Goal: Obtain resource: Obtain resource

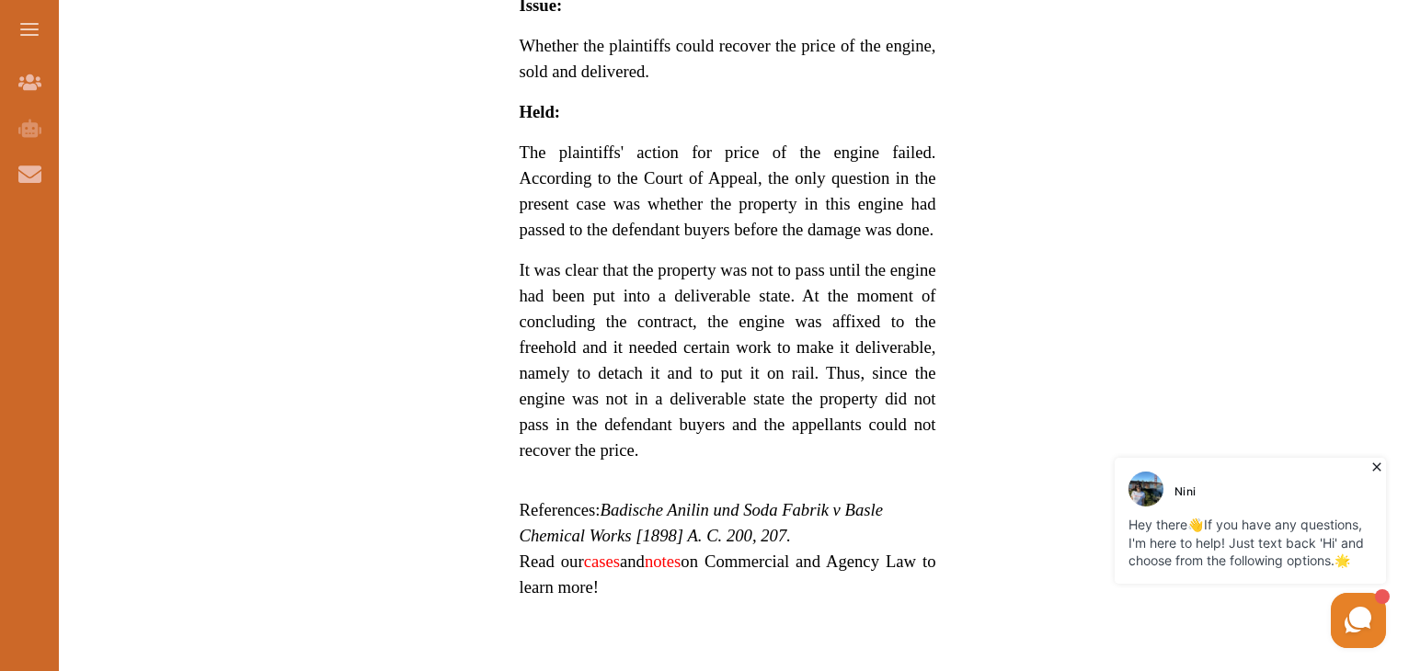
scroll to position [1287, 0]
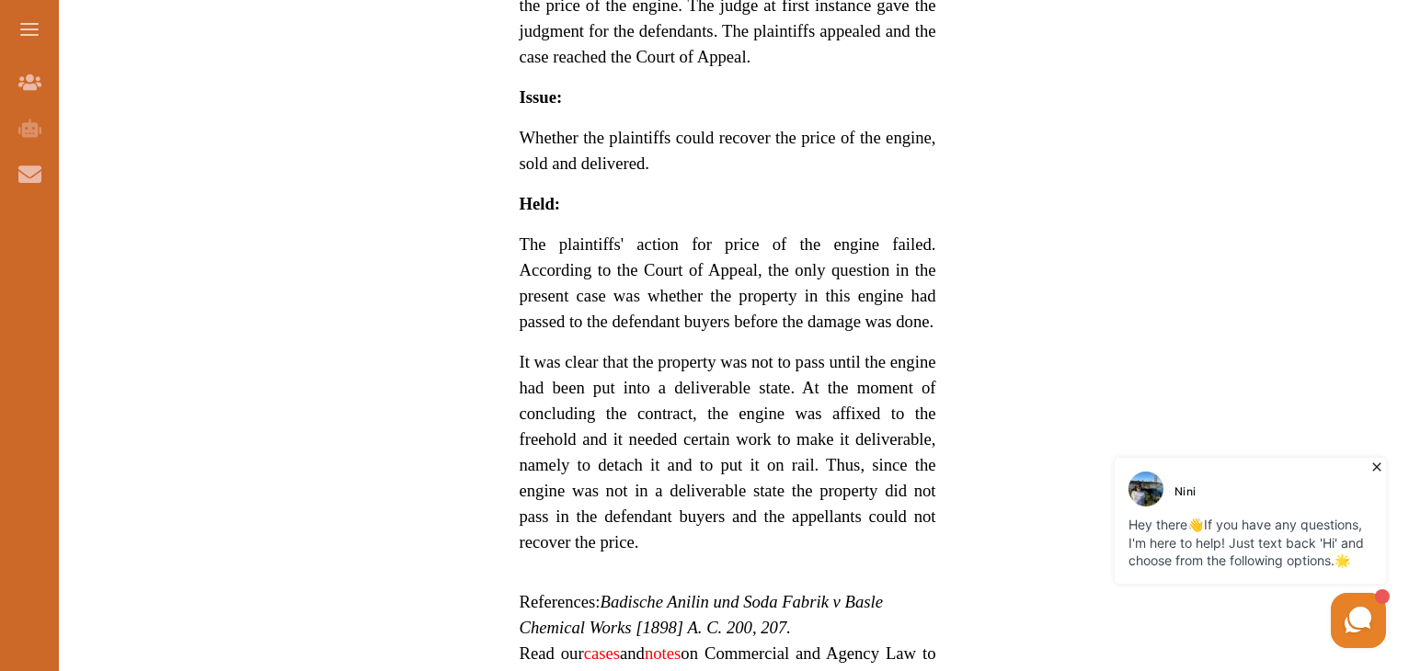
drag, startPoint x: 612, startPoint y: 366, endPoint x: 691, endPoint y: 371, distance: 78.4
click at [691, 371] on p "It was clear that the property was not to pass until the engine had been put in…" at bounding box center [728, 452] width 417 height 206
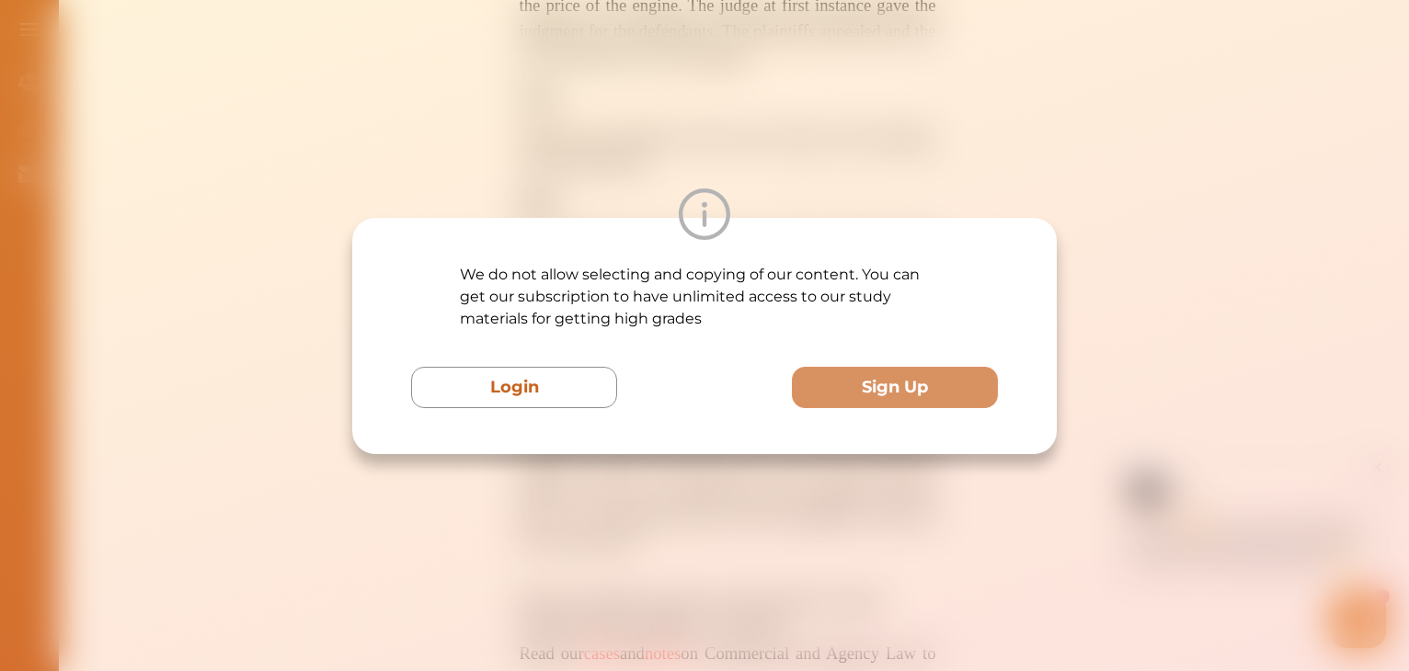
click at [704, 197] on div at bounding box center [704, 213] width 704 height 51
click at [704, 120] on div "We do not allow selecting and copying of our content. You can get our subscript…" at bounding box center [704, 335] width 1409 height 671
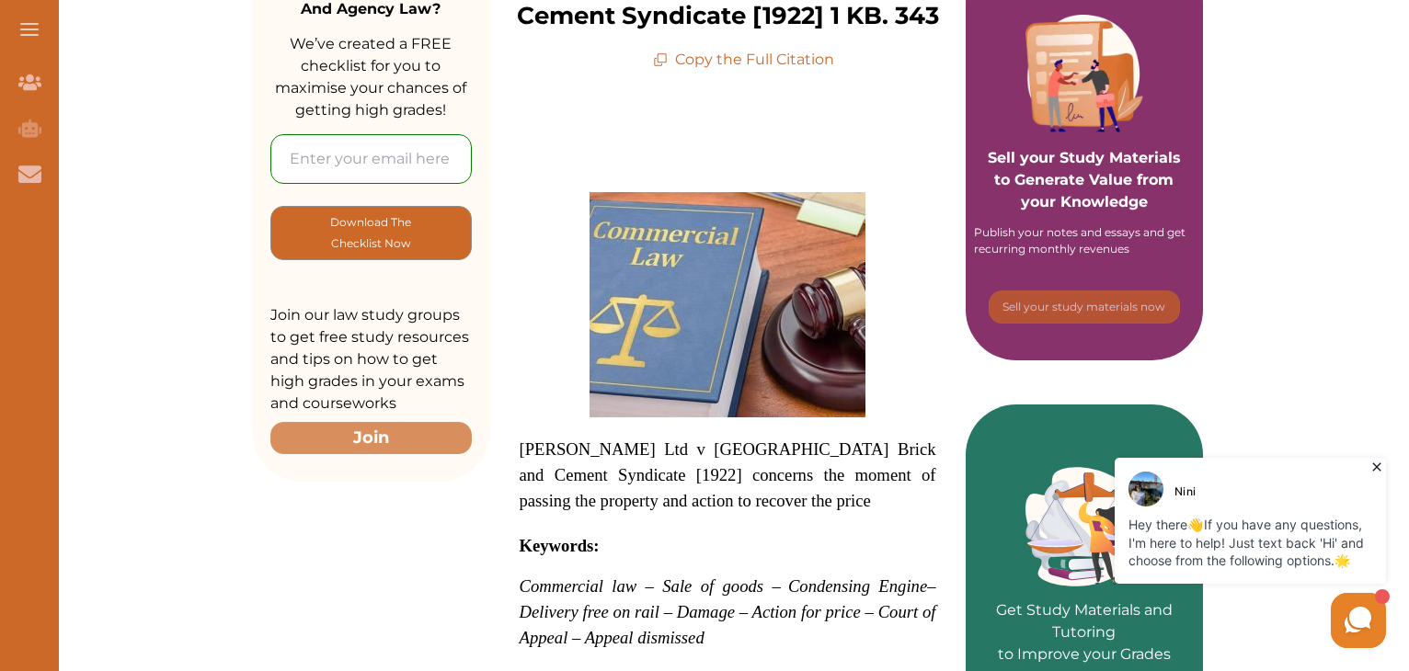
scroll to position [276, 0]
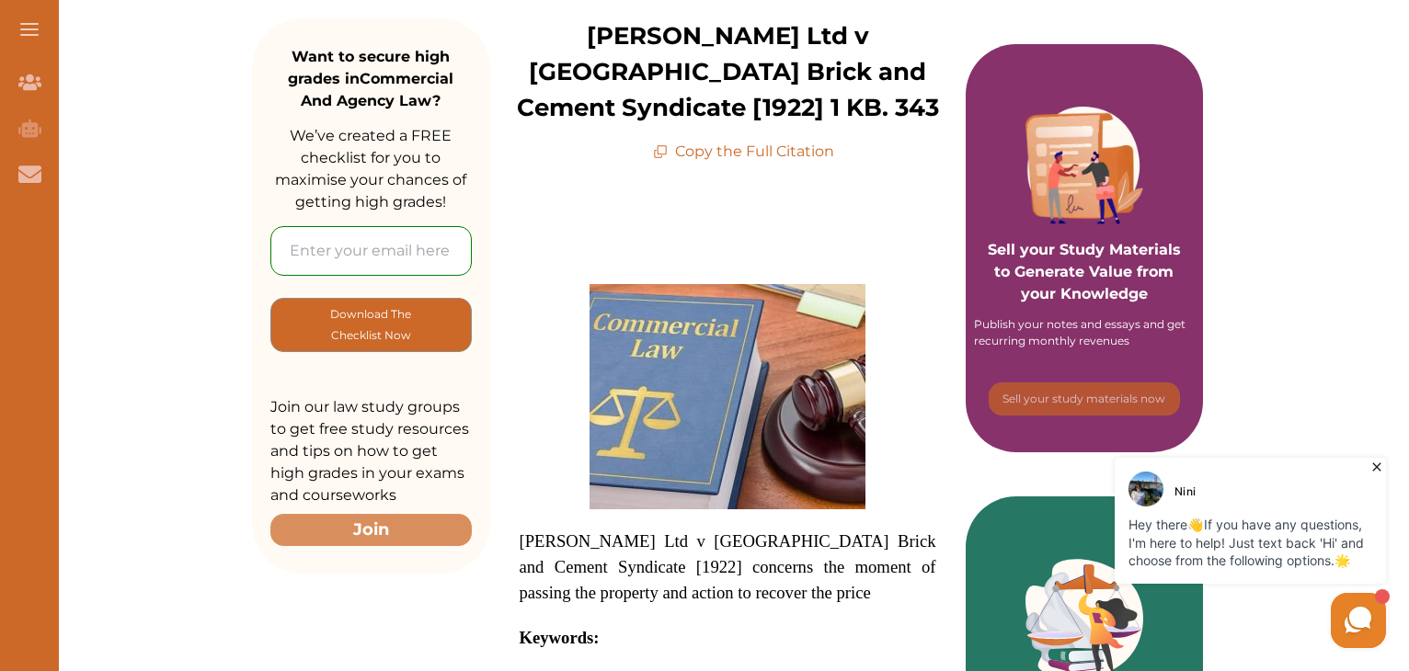
click at [704, 149] on p "Copy the Full Citation" at bounding box center [743, 152] width 181 height 22
click at [704, 157] on p "Copy the Full Citation" at bounding box center [743, 152] width 181 height 22
click at [682, 146] on p "Copy the Full Citation" at bounding box center [743, 152] width 181 height 22
click at [664, 148] on icon at bounding box center [660, 151] width 15 height 15
click at [662, 148] on icon at bounding box center [660, 151] width 15 height 15
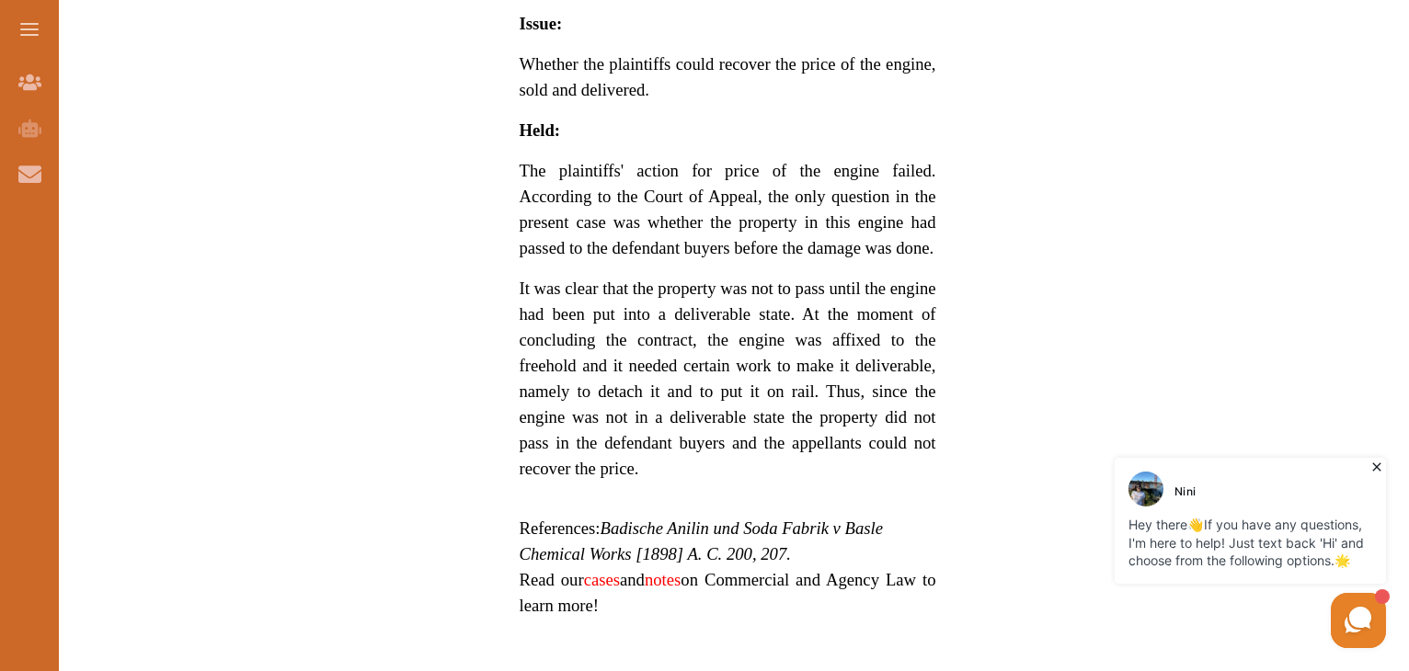
scroll to position [1349, 0]
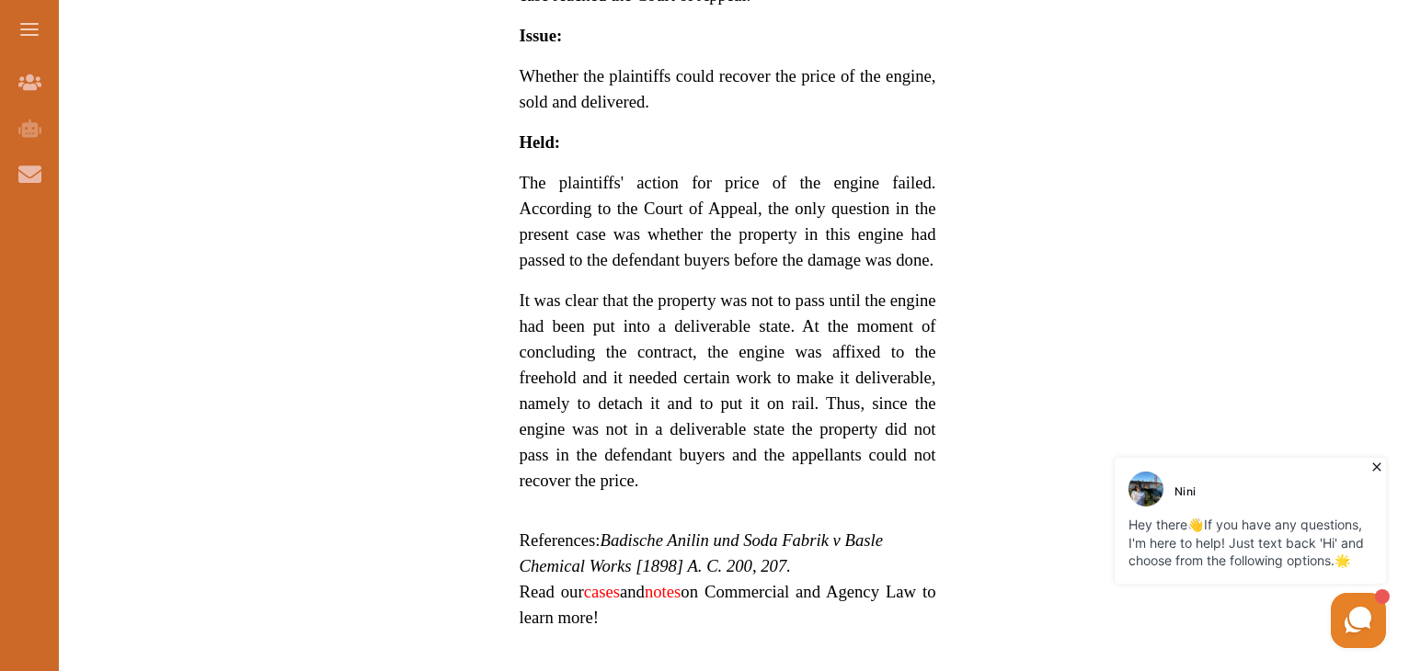
drag, startPoint x: 606, startPoint y: 518, endPoint x: 676, endPoint y: 522, distance: 70.0
click at [676, 531] on em "Badische Anilin und Soda Fabrik v Basle Chemical Works [1898] A. C. 200, 207." at bounding box center [701, 553] width 363 height 45
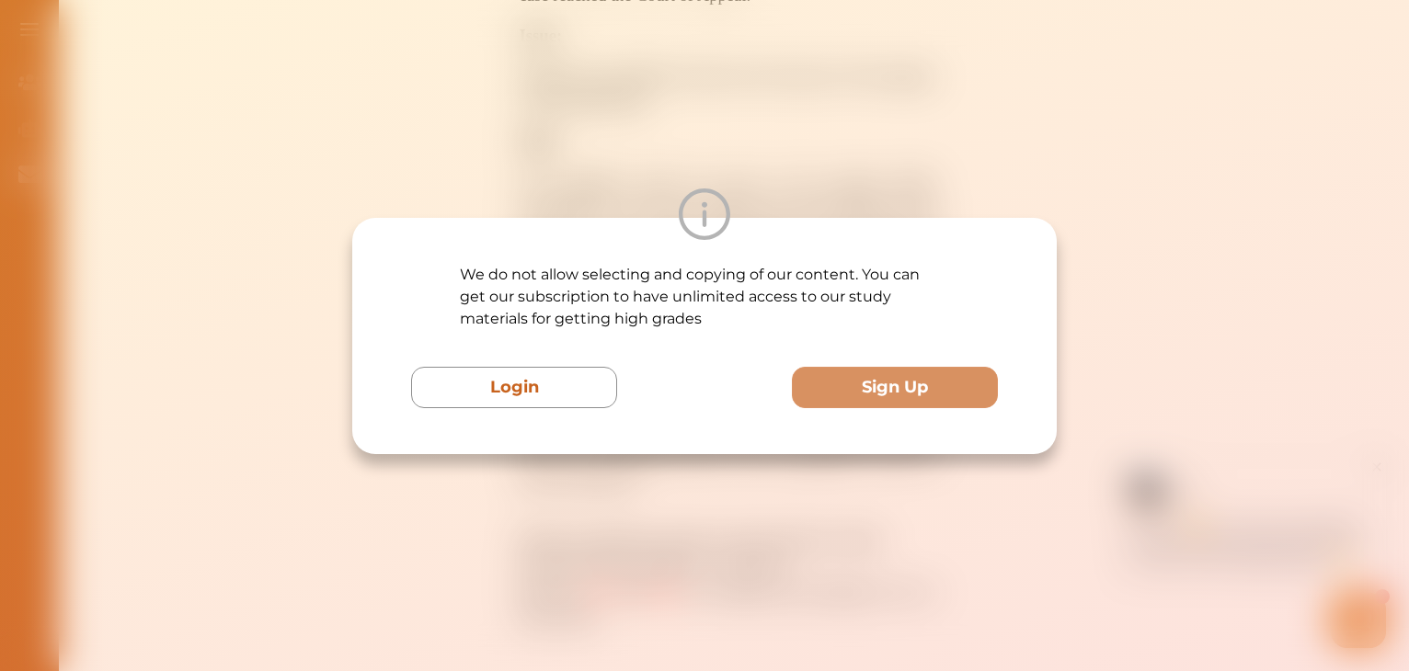
click at [704, 123] on div "We do not allow selecting and copying of our content. You can get our subscript…" at bounding box center [704, 335] width 1409 height 671
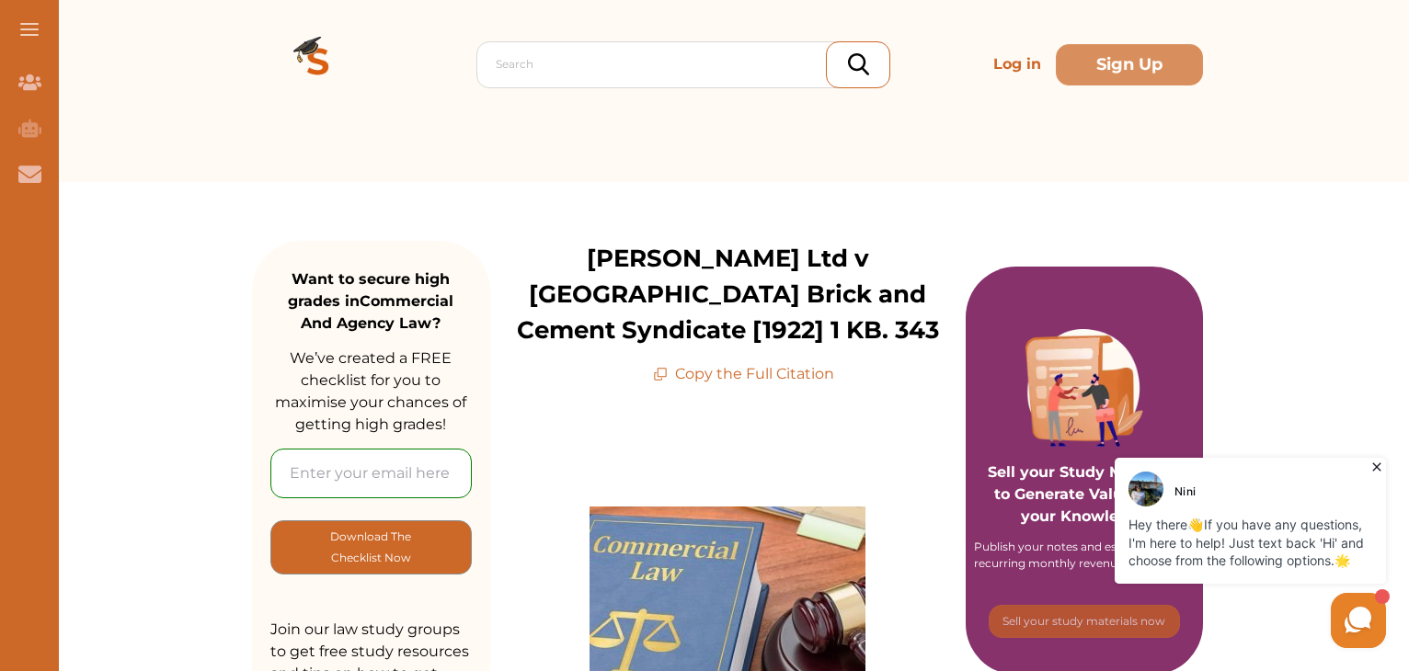
scroll to position [0, 0]
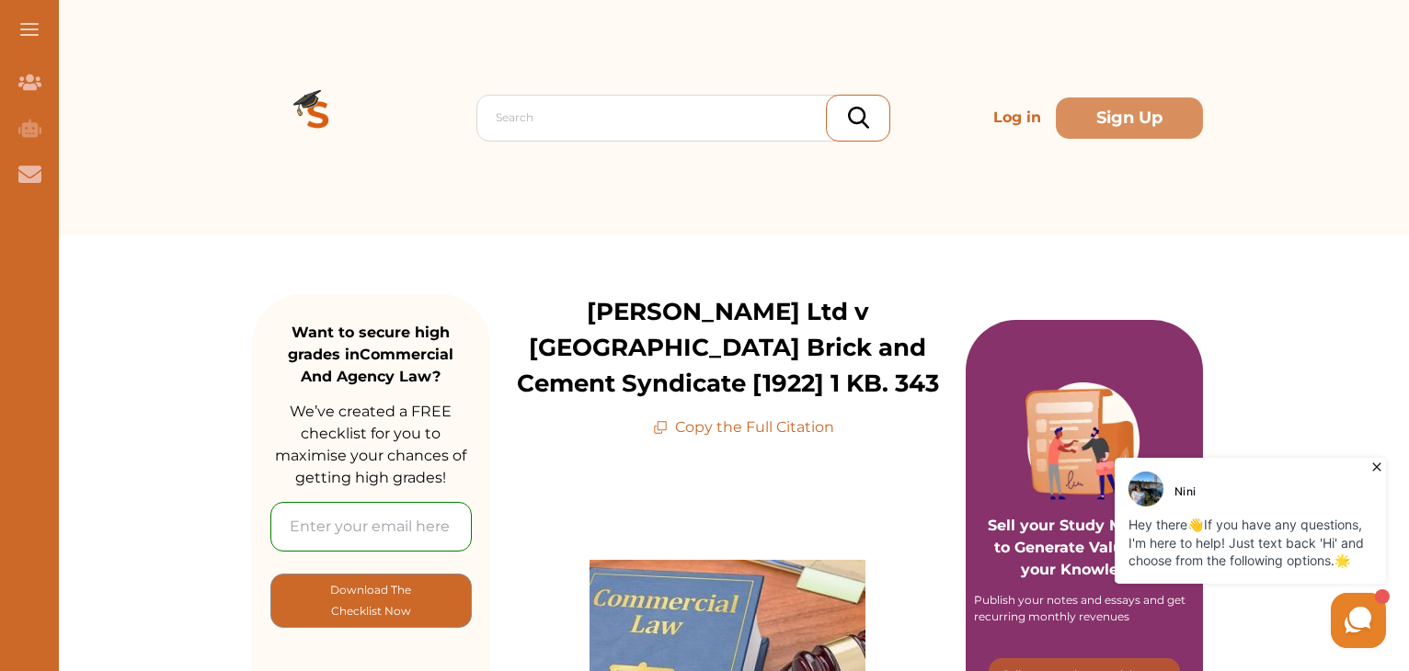
click at [704, 427] on p "Copy the Full Citation" at bounding box center [743, 428] width 181 height 22
click at [704, 437] on p "Copy the Full Citation" at bounding box center [743, 428] width 181 height 22
click at [680, 431] on p "Copy the Full Citation" at bounding box center [743, 428] width 181 height 22
click at [658, 436] on p "Copy the Full Citation" at bounding box center [743, 428] width 181 height 22
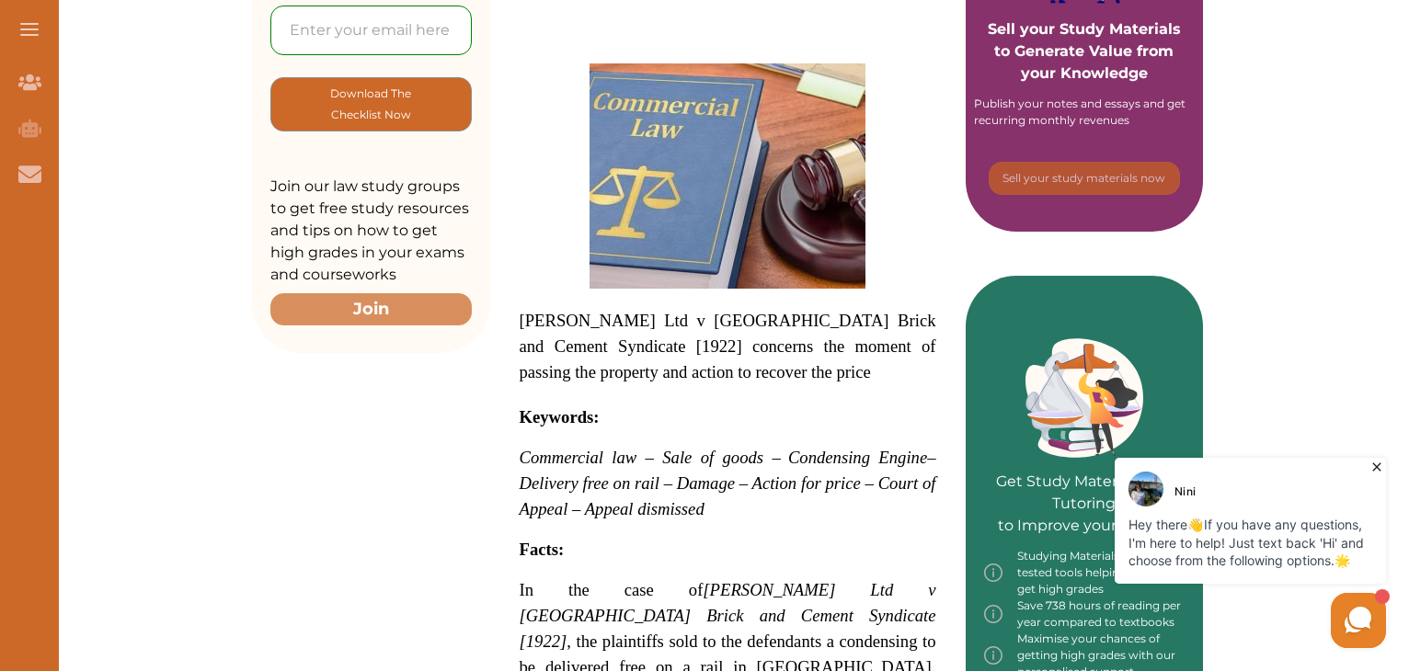
scroll to position [644, 0]
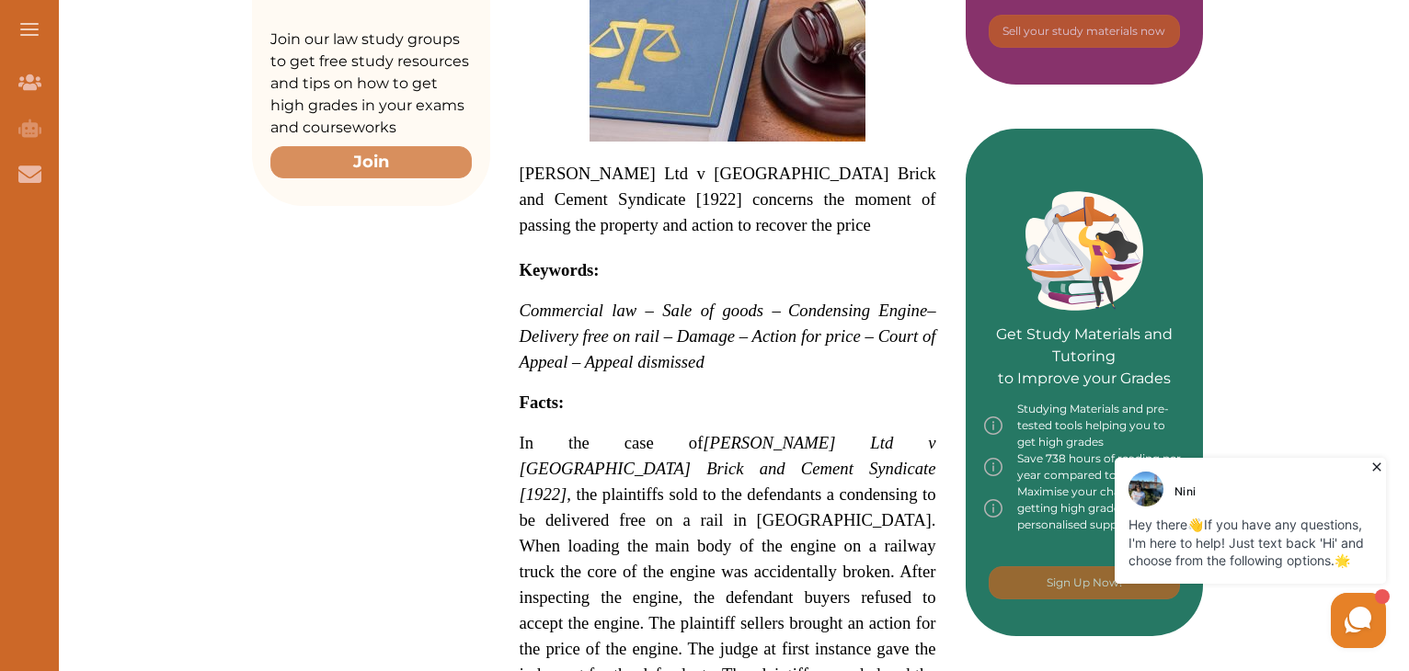
click at [704, 466] on icon at bounding box center [1376, 467] width 18 height 18
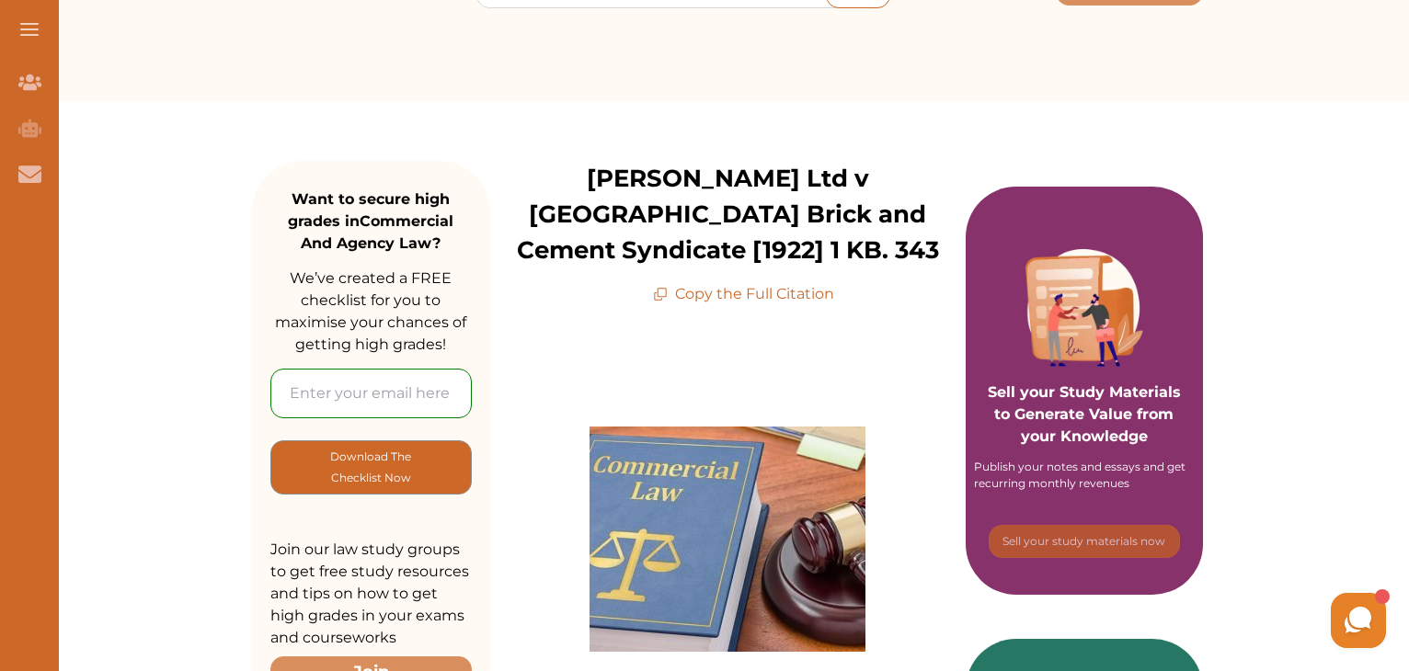
scroll to position [0, 0]
